Goal: Find specific page/section: Find specific page/section

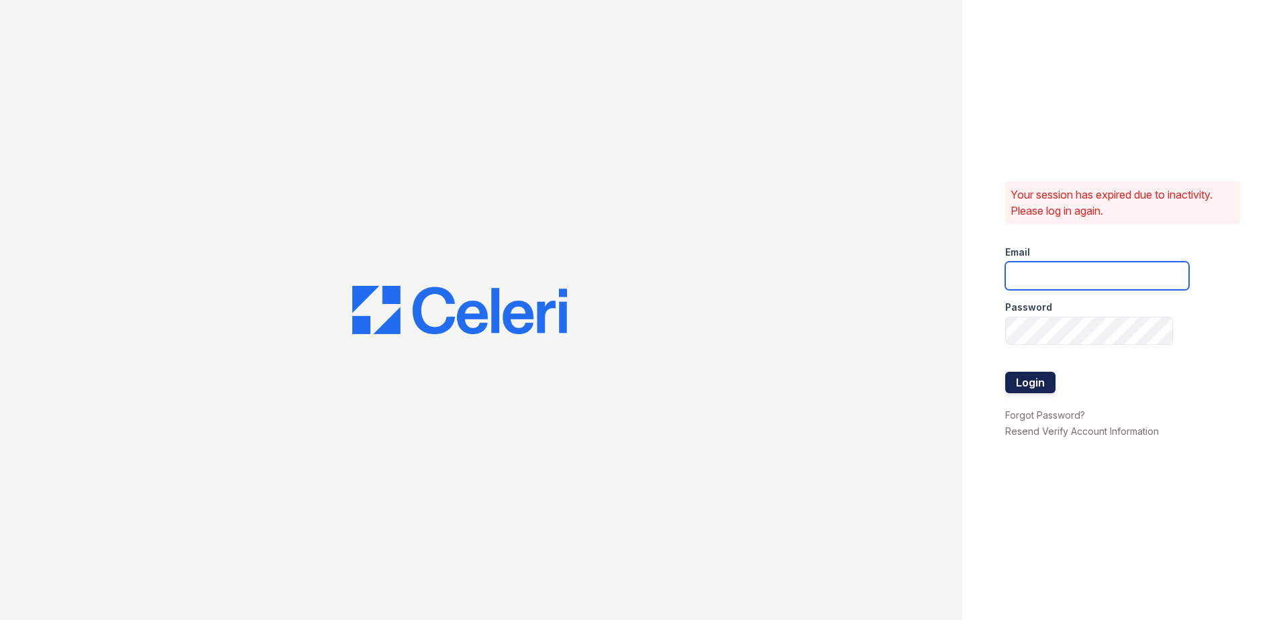
type input "[EMAIL_ADDRESS][DOMAIN_NAME]"
click at [1025, 390] on button "Login" at bounding box center [1030, 382] width 50 height 21
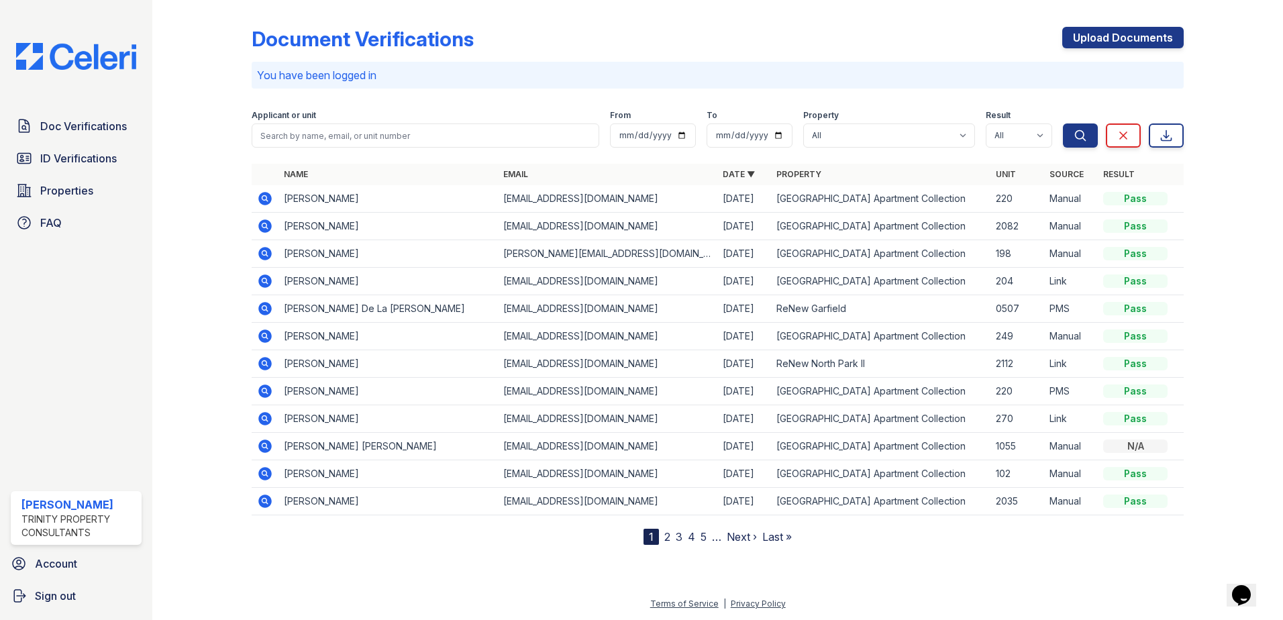
drag, startPoint x: 84, startPoint y: 151, endPoint x: 284, endPoint y: 105, distance: 205.8
click at [84, 151] on span "ID Verifications" at bounding box center [78, 158] width 76 height 16
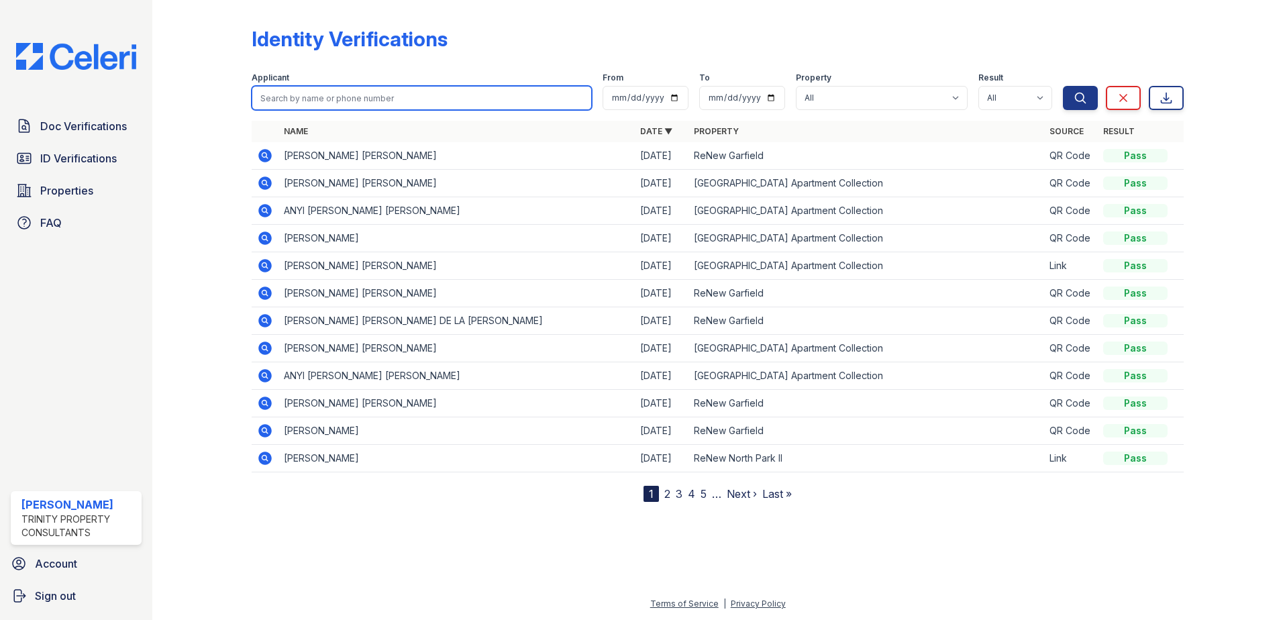
click at [343, 102] on input "search" at bounding box center [422, 98] width 340 height 24
type input "[PERSON_NAME]"
click at [1063, 86] on button "Search" at bounding box center [1080, 98] width 35 height 24
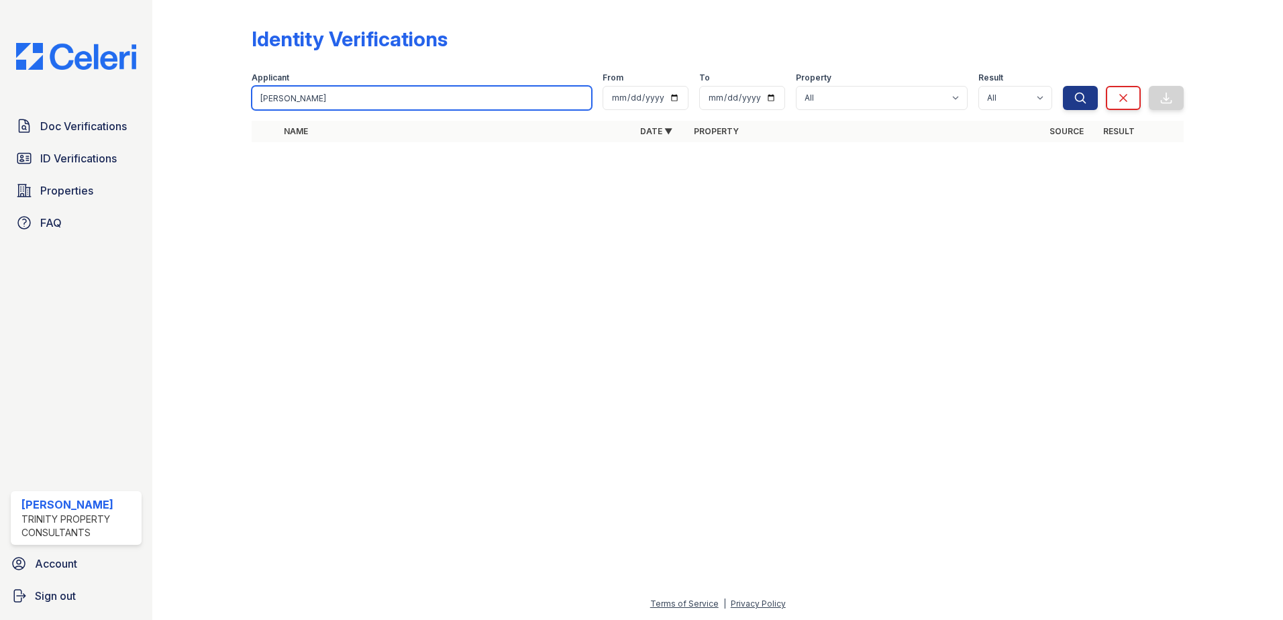
click at [578, 97] on input "[PERSON_NAME]" at bounding box center [422, 98] width 340 height 24
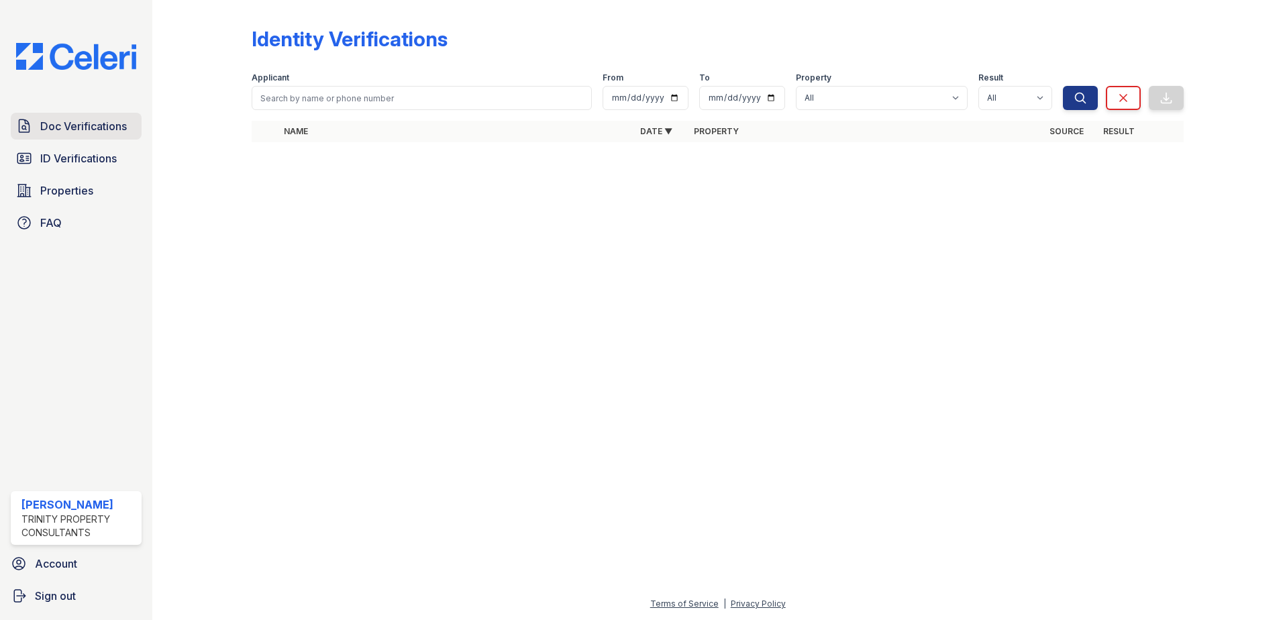
click at [72, 122] on span "Doc Verifications" at bounding box center [83, 126] width 87 height 16
